Goal: Task Accomplishment & Management: Use online tool/utility

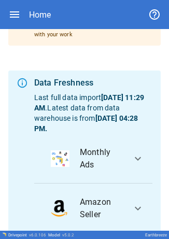
scroll to position [278, 0]
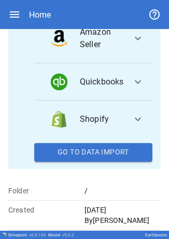
click at [77, 160] on button "Go To Data Import" at bounding box center [93, 152] width 118 height 19
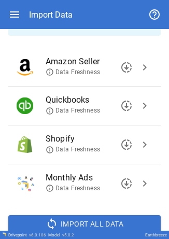
scroll to position [98, 0]
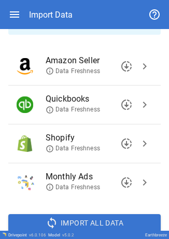
click at [138, 140] on span "chevron_right" at bounding box center [144, 143] width 12 height 12
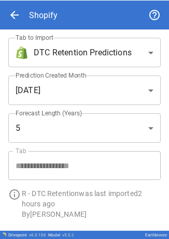
scroll to position [32, 0]
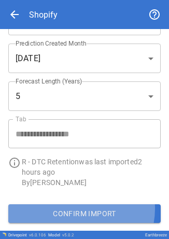
click at [70, 208] on button "Confirm Import" at bounding box center [84, 213] width 152 height 19
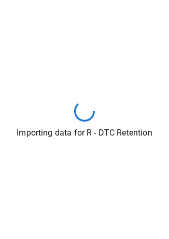
scroll to position [31, 0]
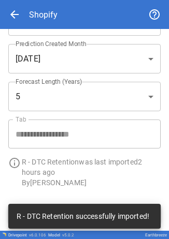
drag, startPoint x: 80, startPoint y: 12, endPoint x: 67, endPoint y: 20, distance: 14.9
click at [67, 20] on div "arrow_back Shopify" at bounding box center [84, 14] width 152 height 29
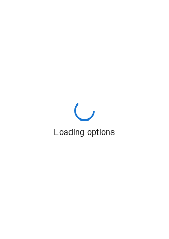
scroll to position [0, 0]
